Goal: Navigation & Orientation: Find specific page/section

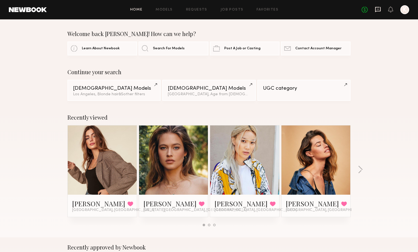
click at [380, 10] on icon at bounding box center [378, 9] width 6 height 6
click at [363, 169] on button "button" at bounding box center [360, 169] width 5 height 9
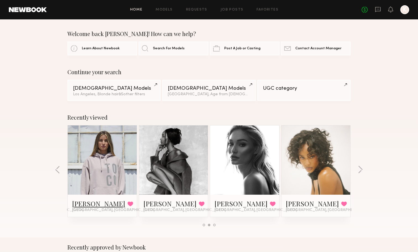
click at [82, 204] on link "[PERSON_NAME]" at bounding box center [98, 203] width 53 height 9
click at [269, 7] on div "Home Models Requests Job Posts Favorites Sign Out No fees up to $5,000 K" at bounding box center [228, 9] width 362 height 9
click at [268, 10] on link "Favorites" at bounding box center [268, 10] width 22 height 4
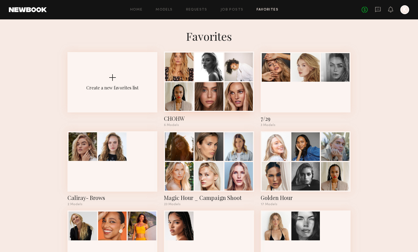
click at [233, 97] on div at bounding box center [238, 96] width 28 height 28
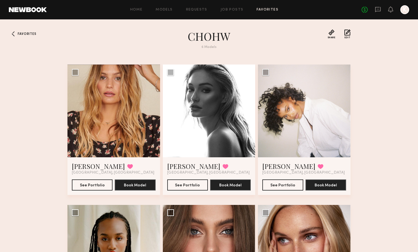
click at [404, 8] on div at bounding box center [404, 9] width 9 height 9
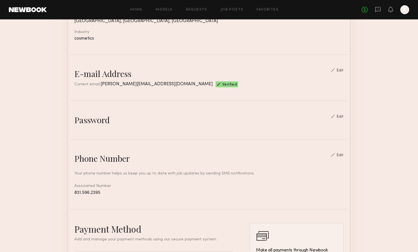
scroll to position [160, 0]
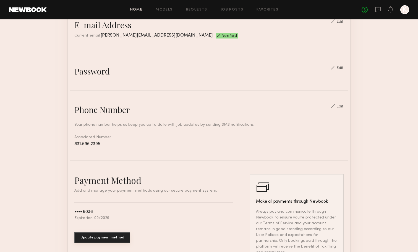
click at [135, 9] on link "Home" at bounding box center [136, 10] width 12 height 4
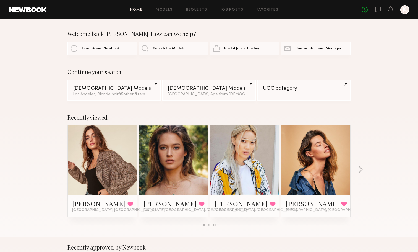
click at [208, 222] on div "[PERSON_NAME] Favorited [GEOGRAPHIC_DATA], [GEOGRAPHIC_DATA] [PERSON_NAME] Favo…" at bounding box center [209, 175] width 285 height 100
click at [209, 224] on div at bounding box center [209, 224] width 2 height 2
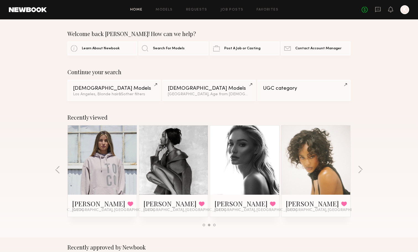
click at [214, 224] on div at bounding box center [214, 224] width 2 height 2
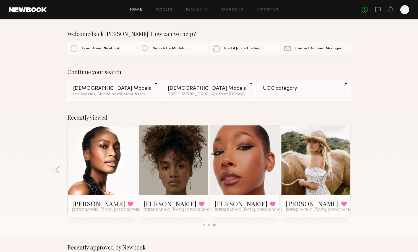
click at [134, 8] on link "Home" at bounding box center [136, 10] width 12 height 4
click at [138, 9] on link "Home" at bounding box center [136, 10] width 12 height 4
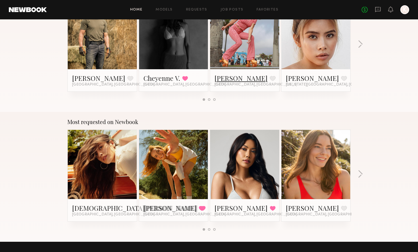
scroll to position [409, 0]
